Goal: Task Accomplishment & Management: Complete application form

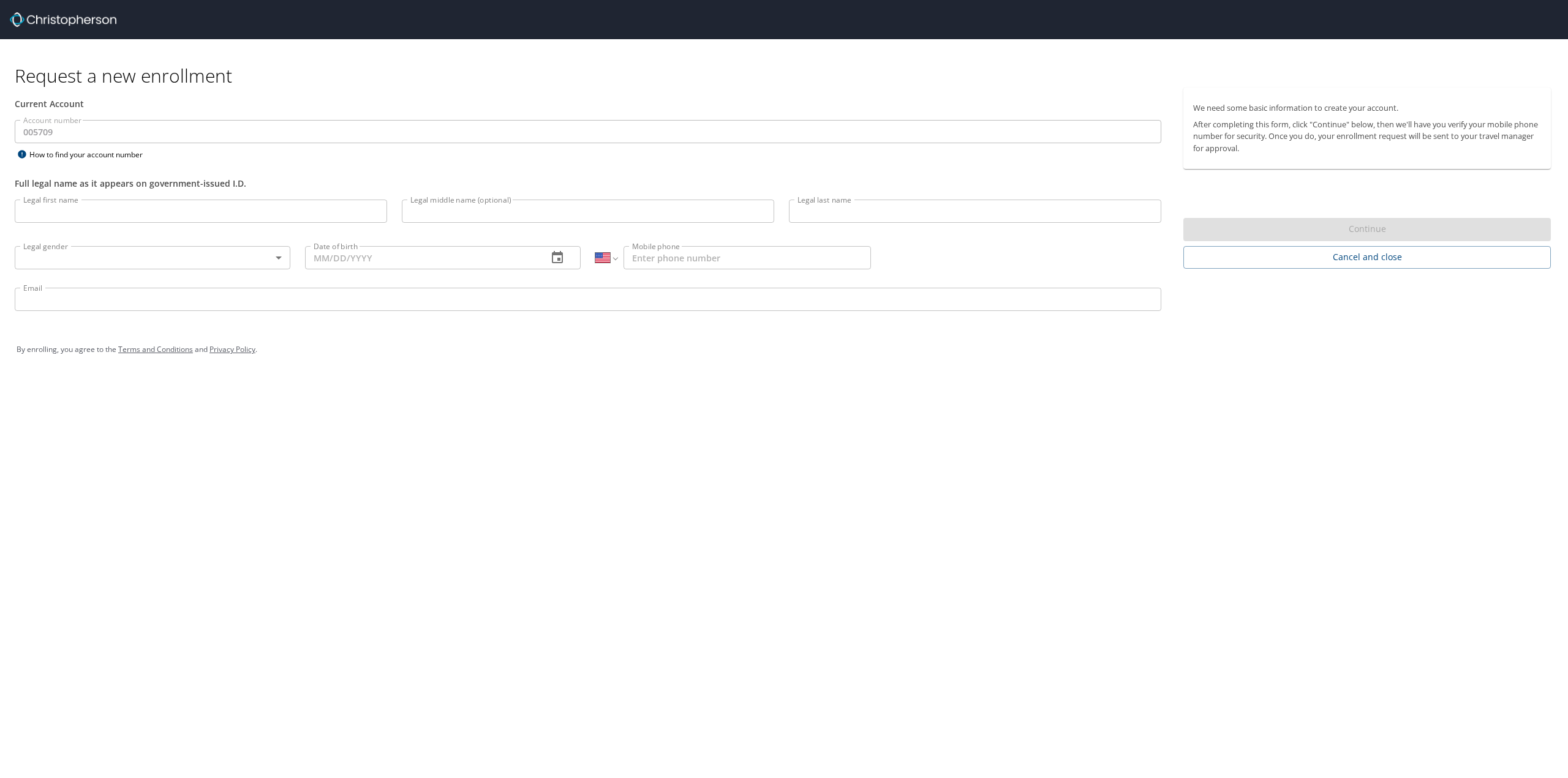
select select "US"
click at [286, 201] on input "Legal first name" at bounding box center [201, 211] width 373 height 24
type input "[PERSON_NAME]"
type input "Strong"
type input "[PHONE_NUMBER]"
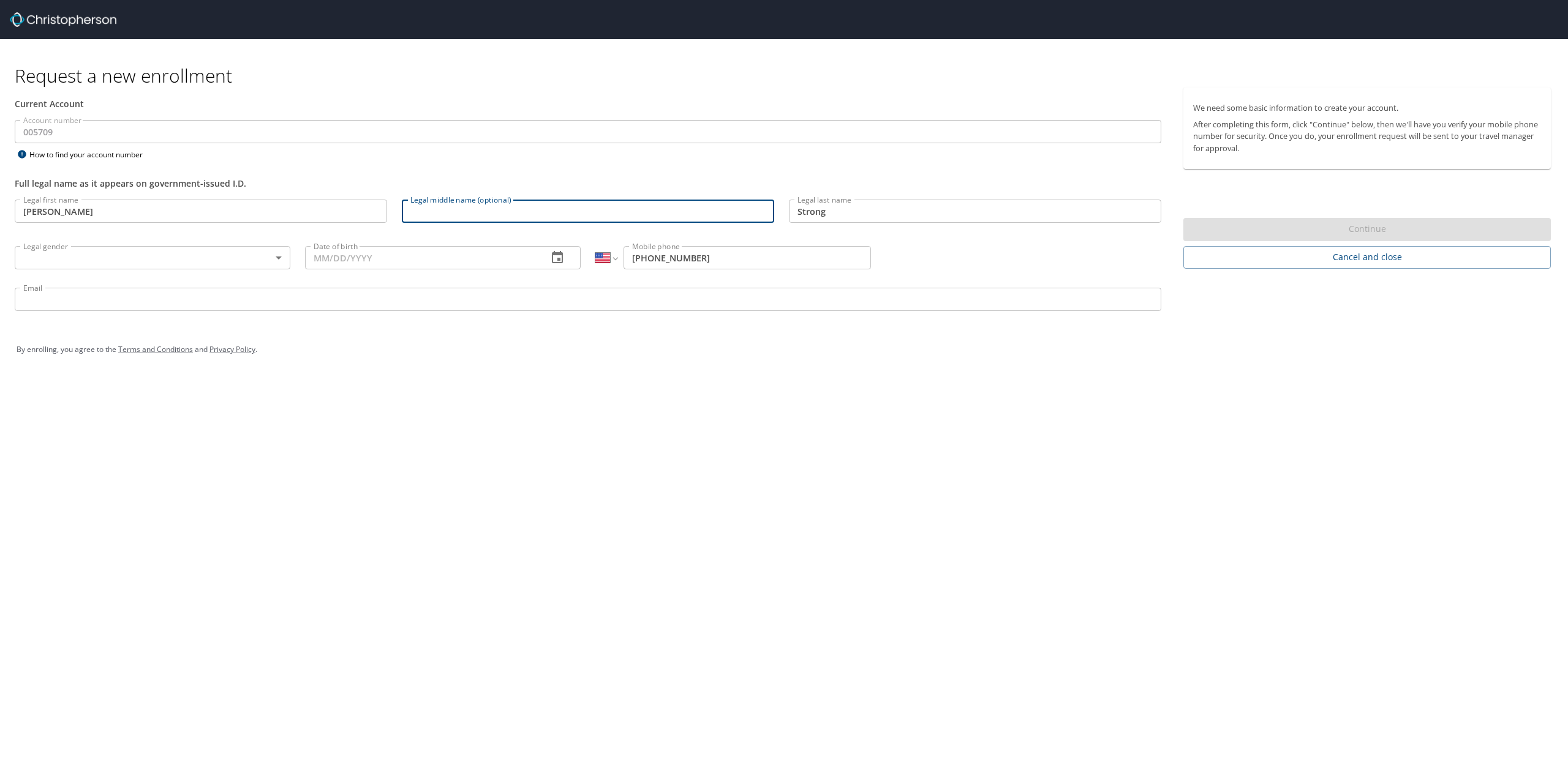
click at [494, 218] on input "Legal middle name (optional)" at bounding box center [588, 211] width 373 height 24
type input "[PERSON_NAME]"
click at [242, 262] on body "Request a new enrollment Current Account Account number 005709 Account number H…" at bounding box center [784, 389] width 1568 height 778
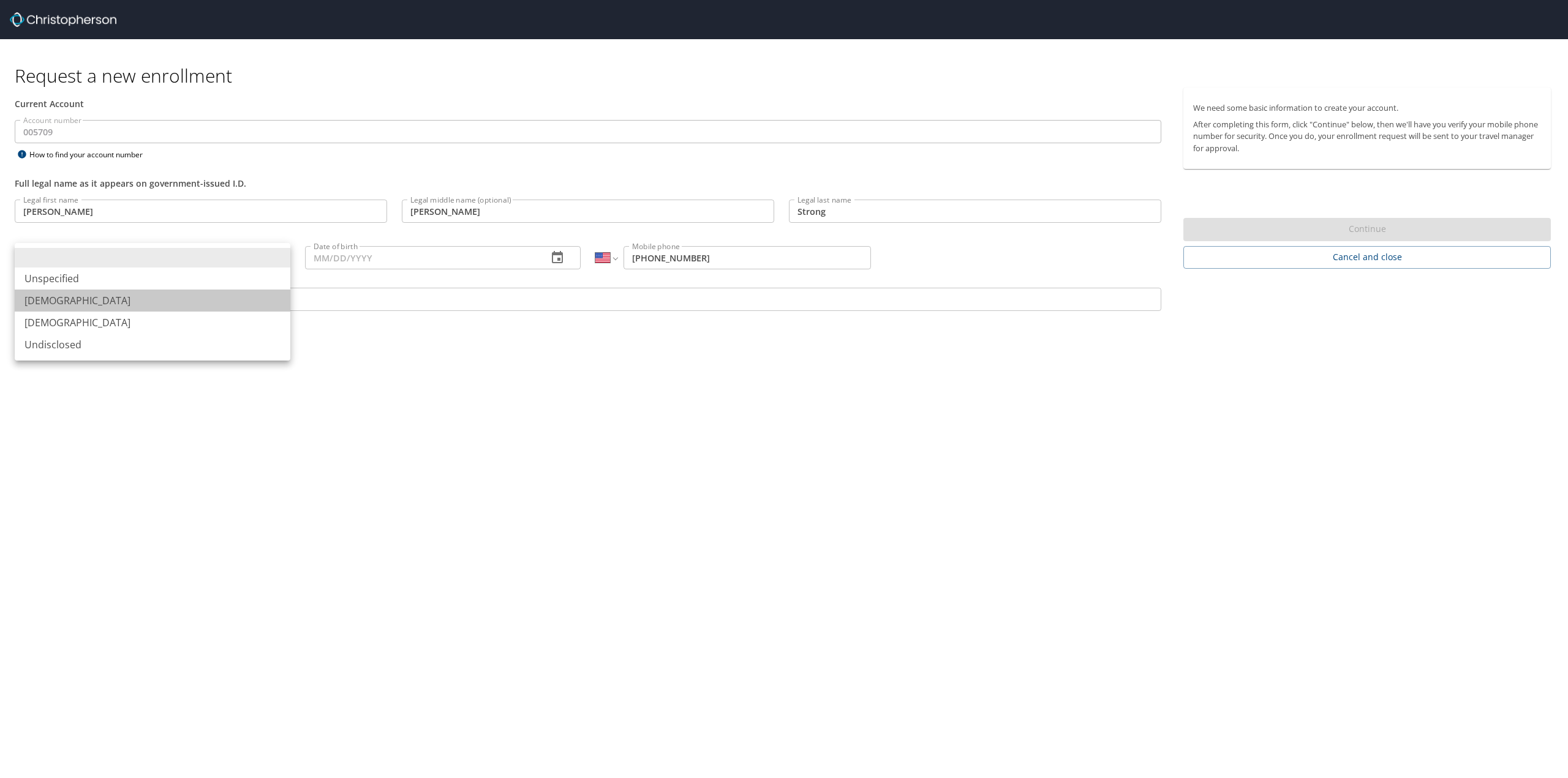
click at [214, 298] on li "[DEMOGRAPHIC_DATA]" at bounding box center [153, 300] width 276 height 22
type input "[DEMOGRAPHIC_DATA]"
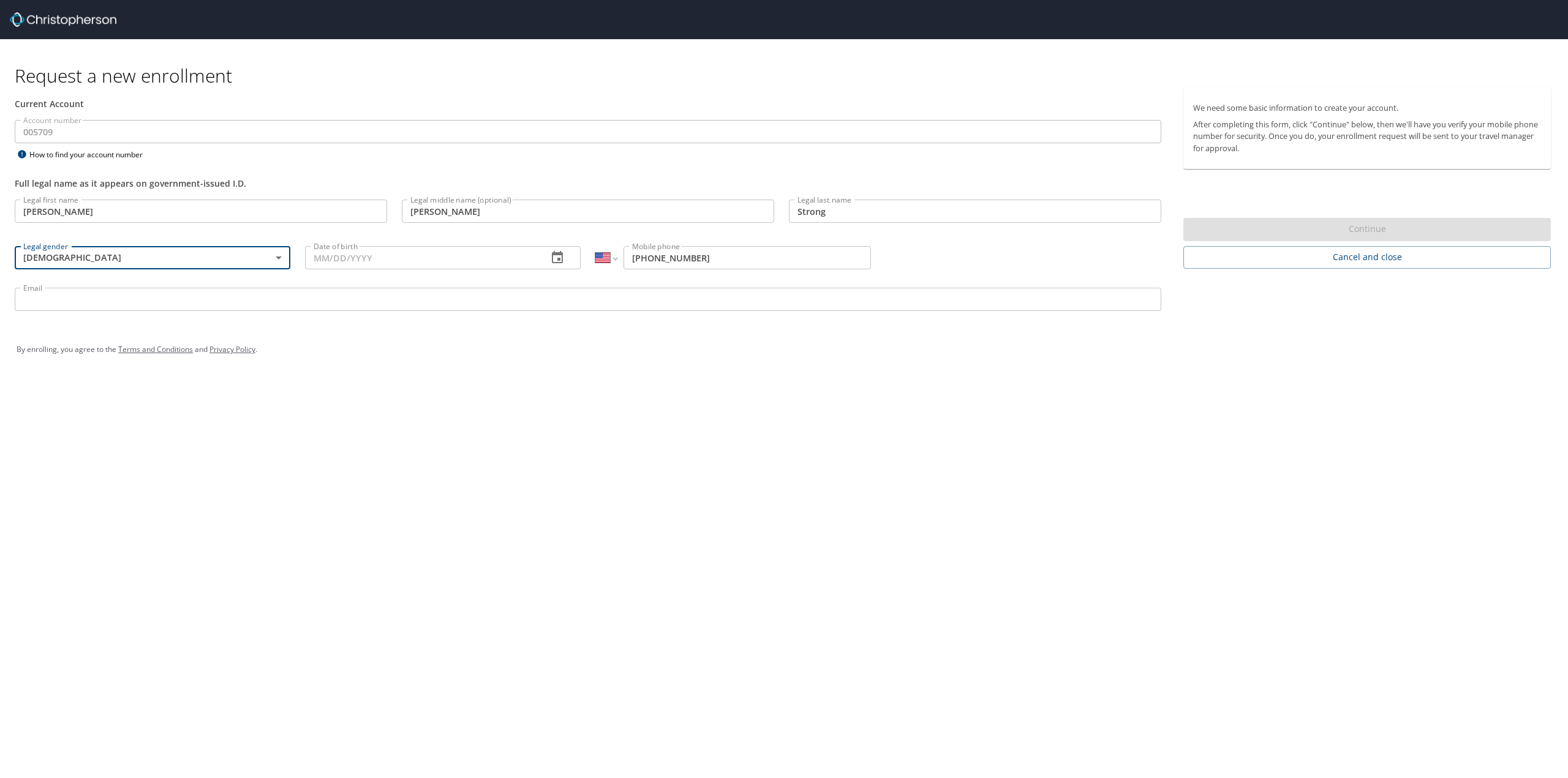
click at [330, 260] on input "Date of birth" at bounding box center [421, 258] width 233 height 24
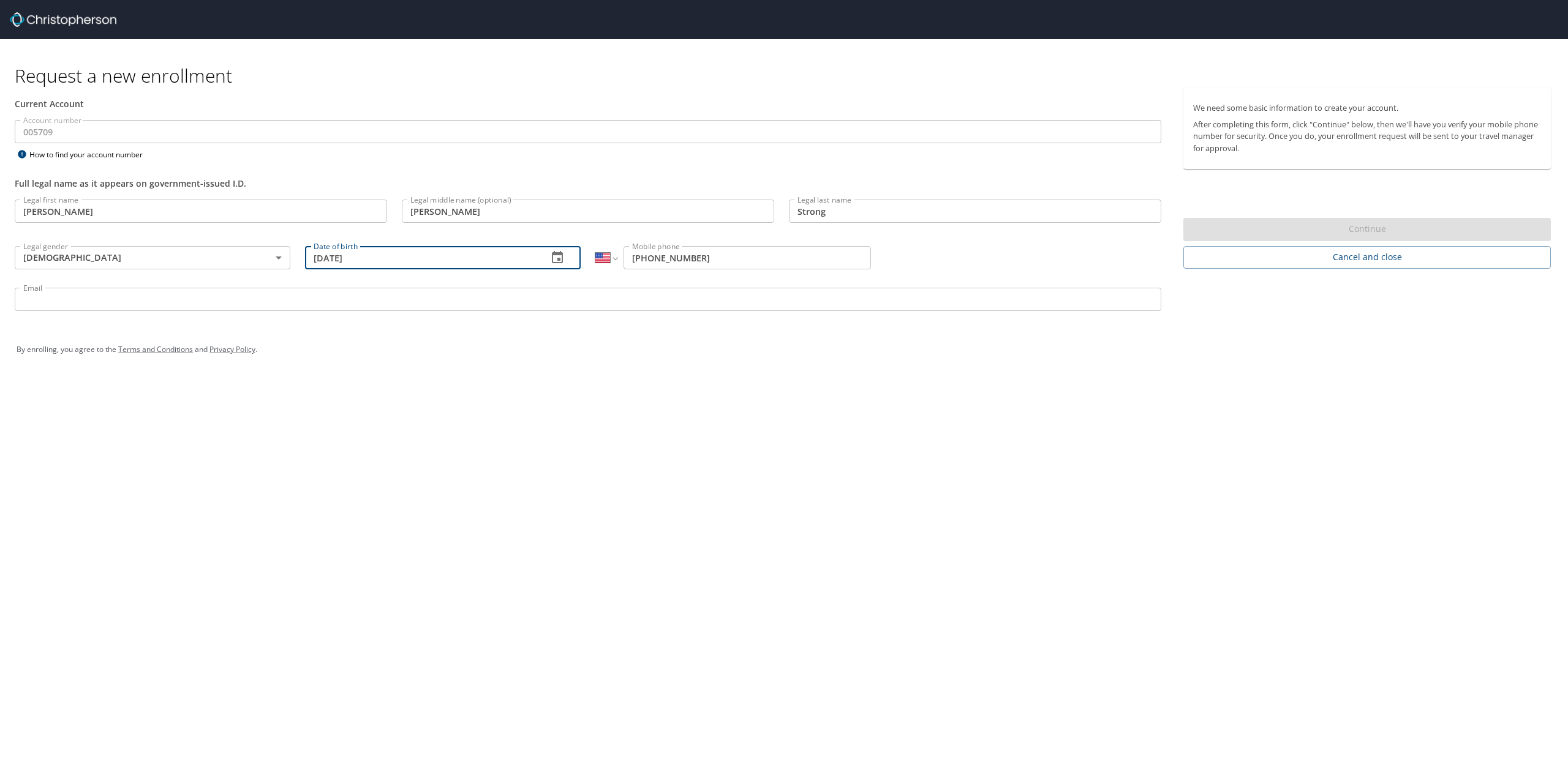
type input "[DATE]"
drag, startPoint x: 654, startPoint y: 262, endPoint x: 750, endPoint y: 284, distance: 98.5
click at [750, 284] on div "Legal first name [PERSON_NAME] Legal first name Legal middle name (optional) [P…" at bounding box center [588, 257] width 1162 height 130
type input "[PHONE_NUMBER]"
click at [186, 301] on input "Email" at bounding box center [588, 299] width 1147 height 24
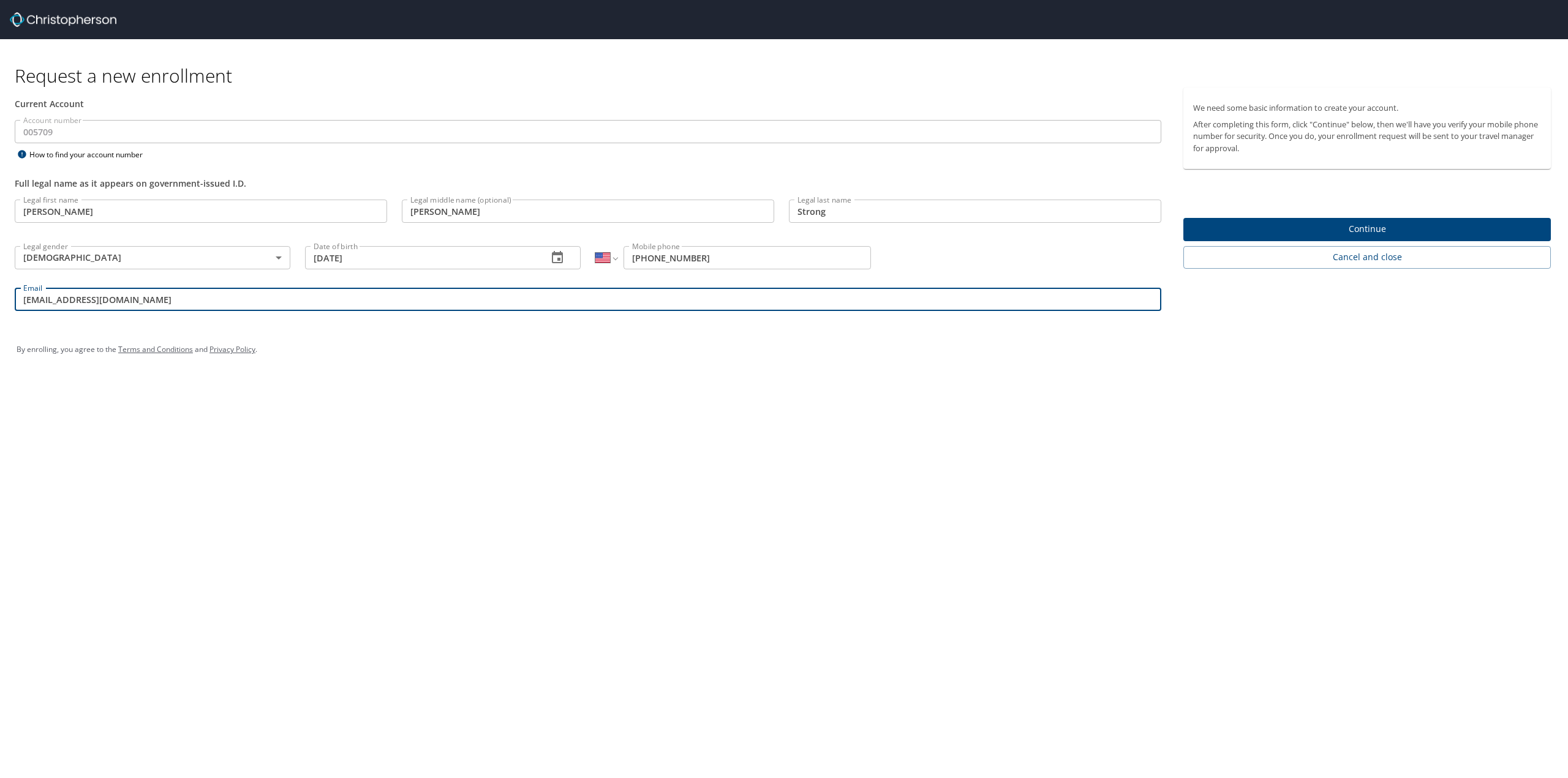
type input "[EMAIL_ADDRESS][DOMAIN_NAME]"
click at [1289, 232] on span "Continue" at bounding box center [1367, 229] width 348 height 15
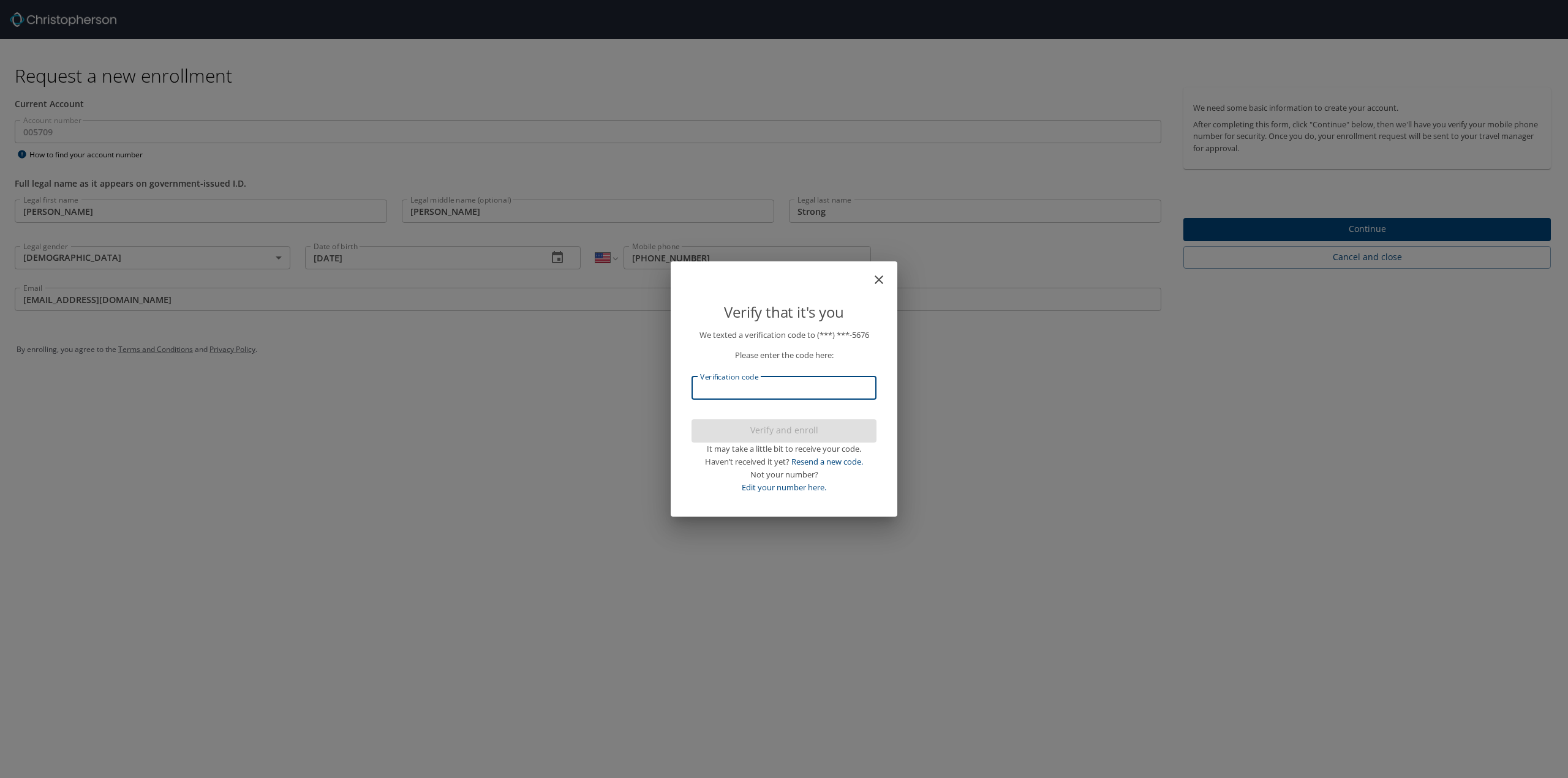
click at [831, 379] on input "Verification code" at bounding box center [784, 388] width 185 height 24
type input "556140"
click at [827, 436] on span "Verify and enroll" at bounding box center [784, 431] width 166 height 15
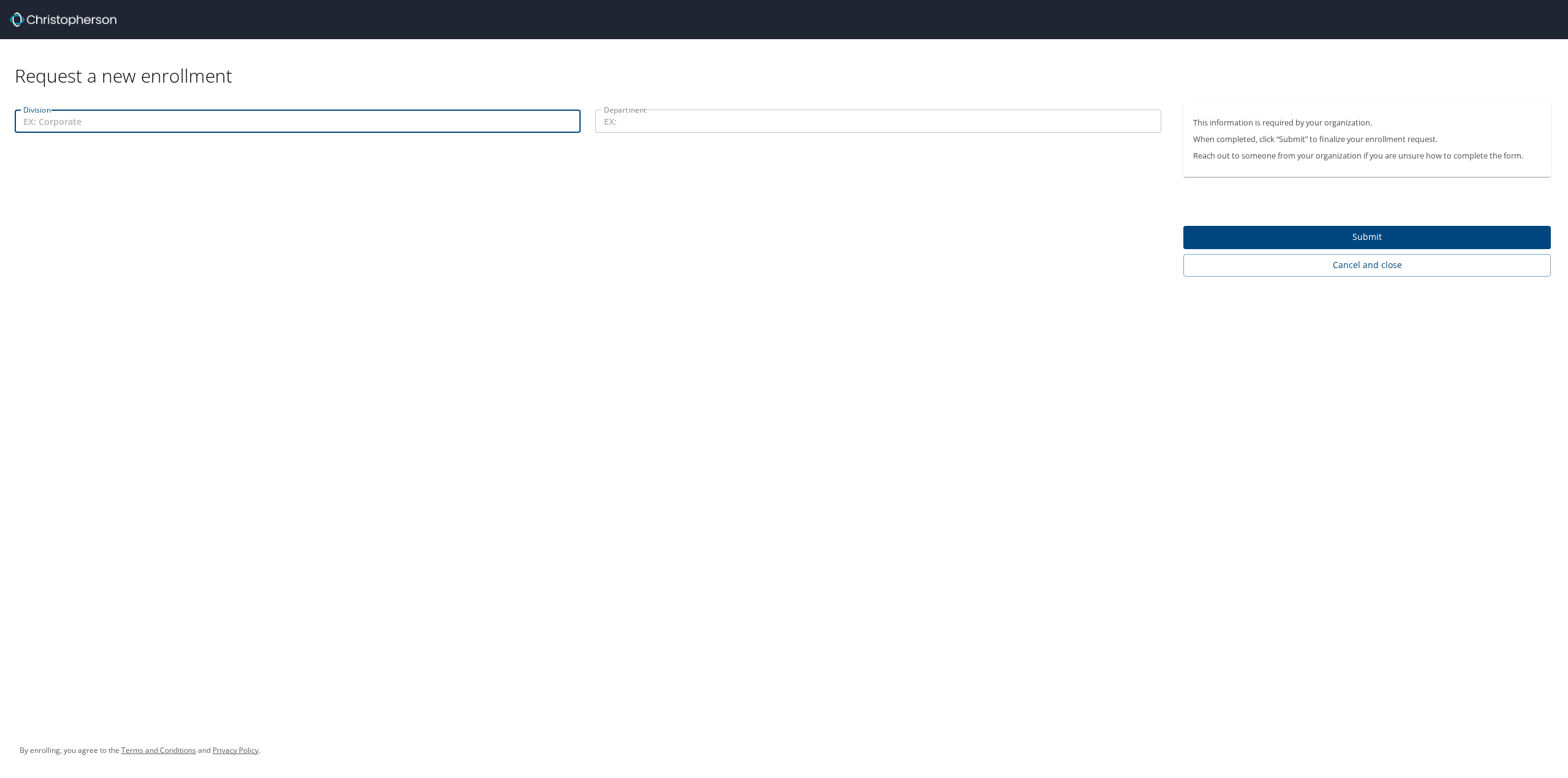
click at [291, 126] on input "Division" at bounding box center [298, 121] width 566 height 24
type input "Service"
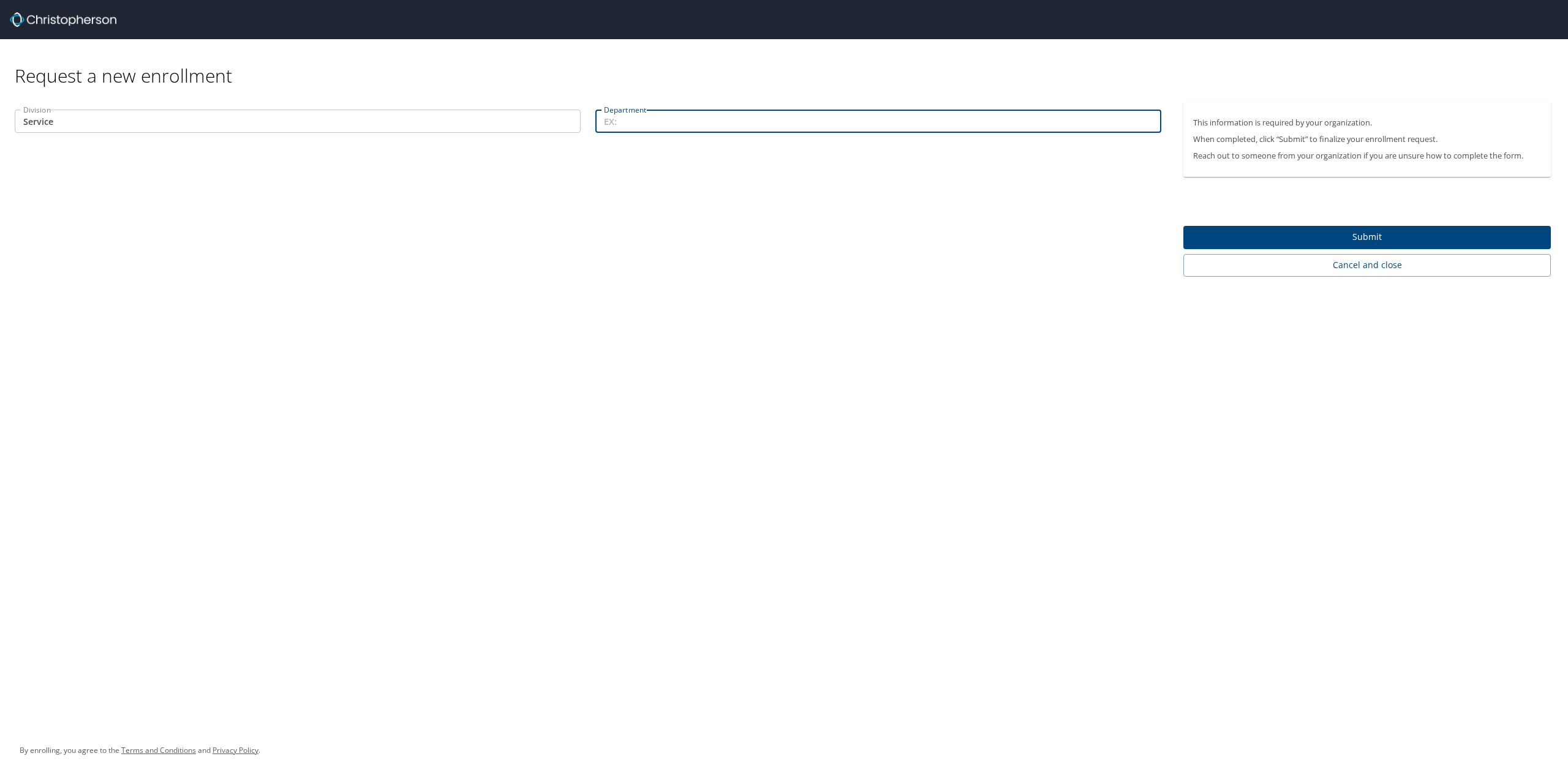
click at [673, 123] on input "Department" at bounding box center [879, 121] width 566 height 24
type input "Engineering"
click at [1231, 230] on span "Submit" at bounding box center [1367, 237] width 348 height 15
